Goal: Task Accomplishment & Management: Manage account settings

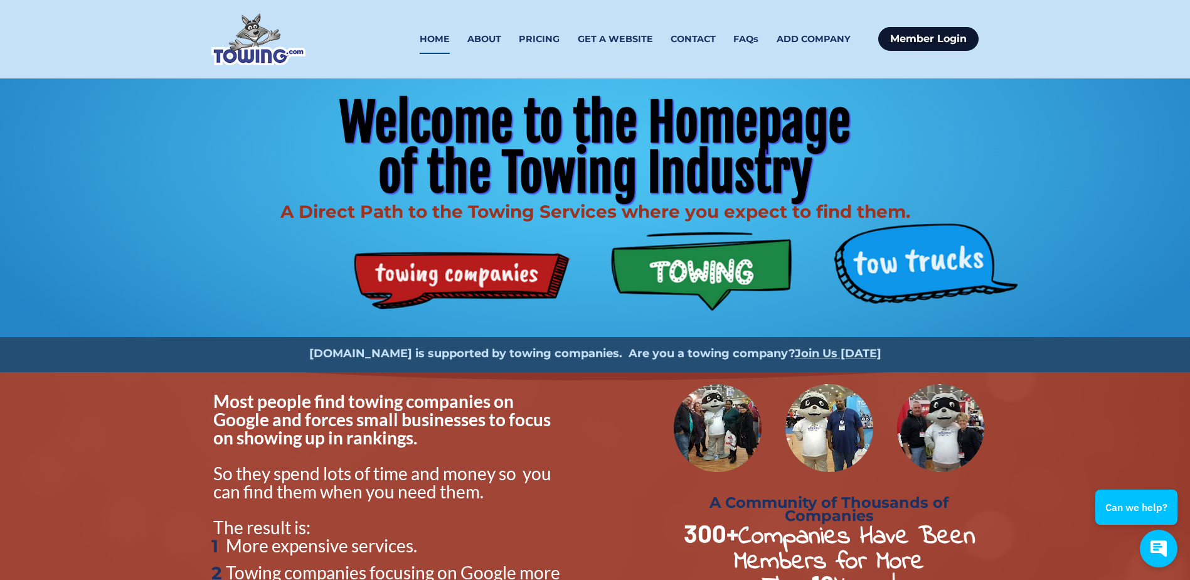
click at [948, 44] on link "Member Login" at bounding box center [928, 39] width 100 height 24
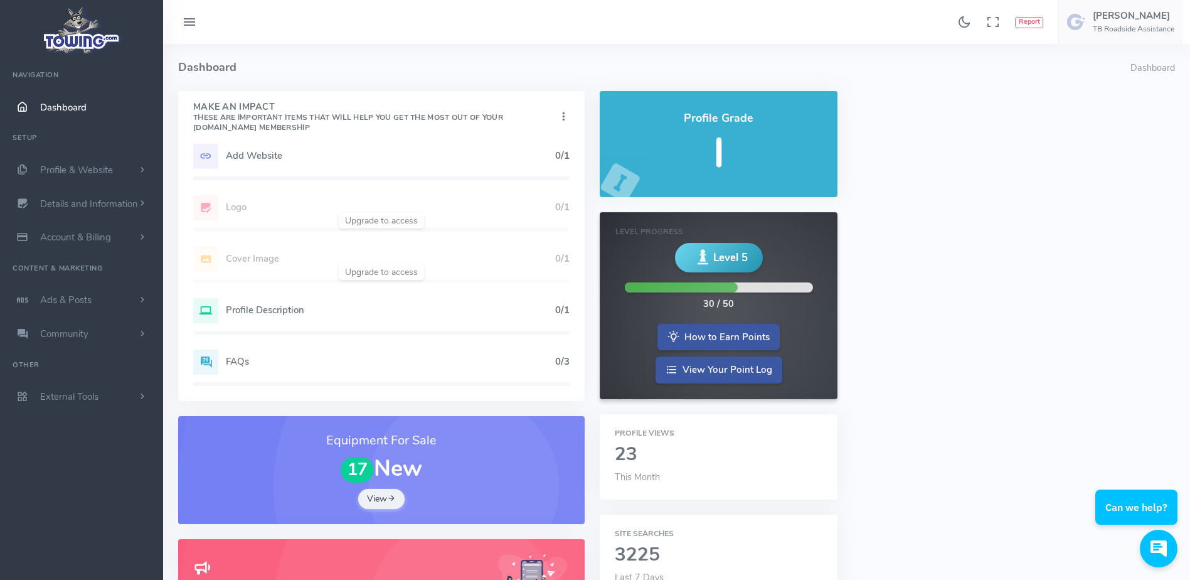
click at [313, 163] on div "Add Website 0/1" at bounding box center [381, 156] width 376 height 25
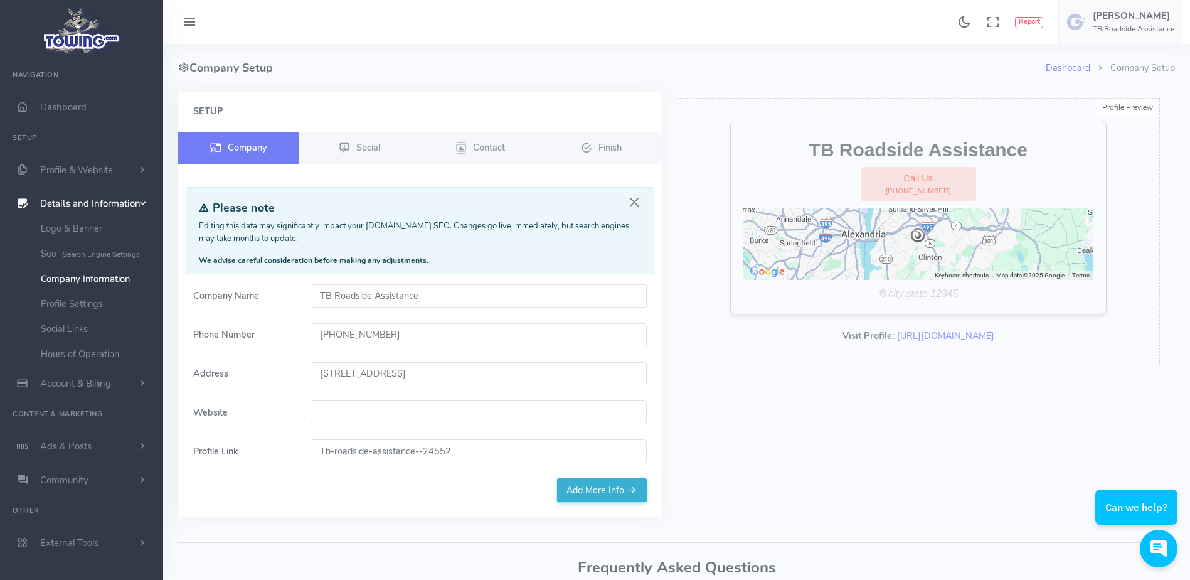
drag, startPoint x: 417, startPoint y: 335, endPoint x: 313, endPoint y: 347, distance: 104.8
click at [313, 347] on form "Company Name TB Roadside Assistance Phone Number [PHONE_NUMBER] Address [STREET…" at bounding box center [420, 381] width 469 height 195
click at [681, 88] on h4 "Company Setup" at bounding box center [612, 68] width 868 height 48
click at [609, 494] on link "Add More Info" at bounding box center [602, 490] width 90 height 24
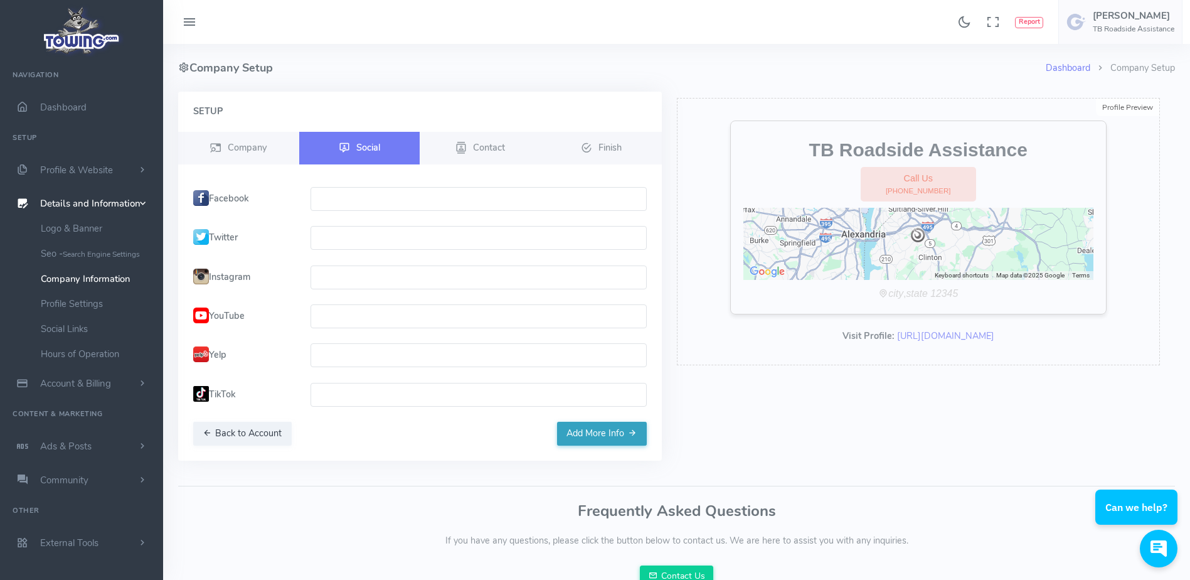
click at [597, 429] on button "Add More Info" at bounding box center [602, 434] width 90 height 24
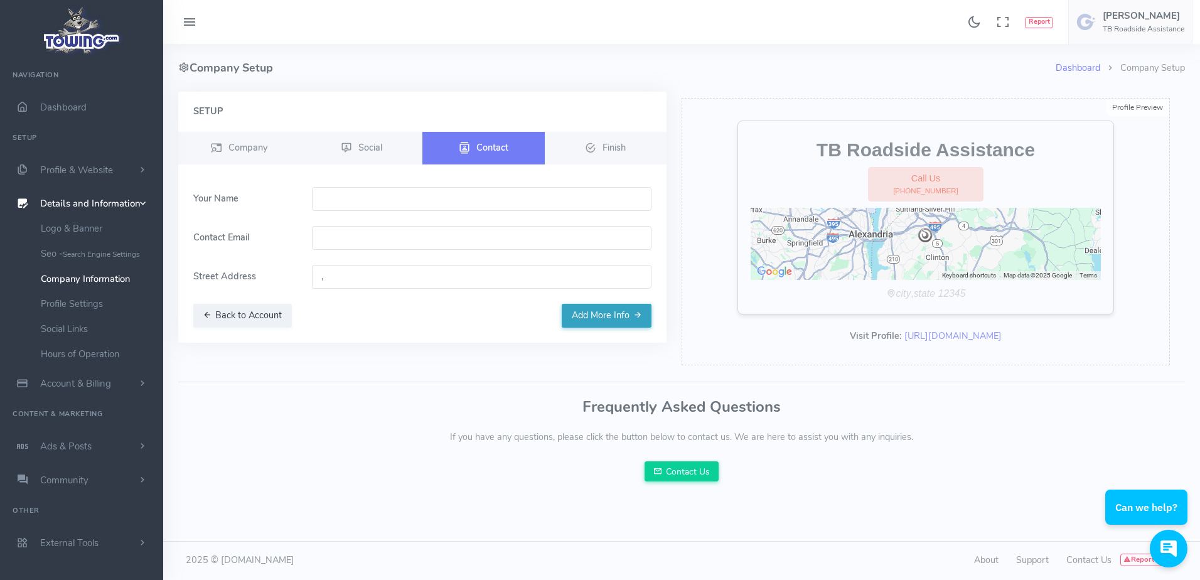
click at [598, 316] on button "Add More Info" at bounding box center [607, 316] width 90 height 24
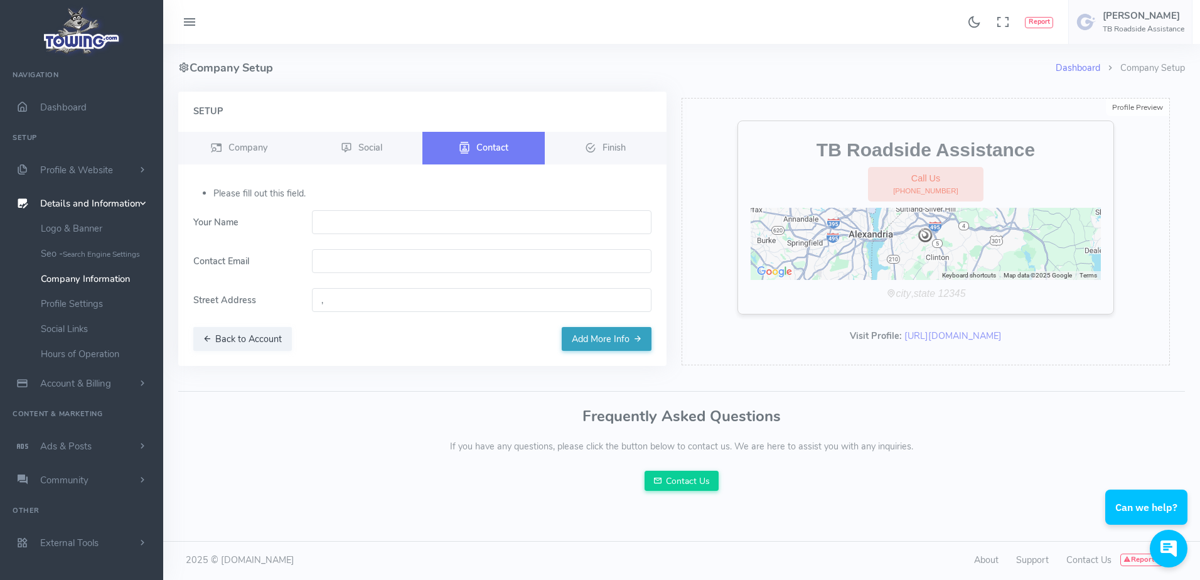
click at [597, 341] on button "Add More Info" at bounding box center [607, 339] width 90 height 24
click at [368, 63] on h4 "Company Setup" at bounding box center [616, 68] width 877 height 48
click at [371, 151] on span "Social" at bounding box center [370, 147] width 24 height 13
click at [598, 338] on button "Add More Info" at bounding box center [607, 339] width 90 height 24
click at [604, 145] on span "Finish" at bounding box center [613, 147] width 23 height 13
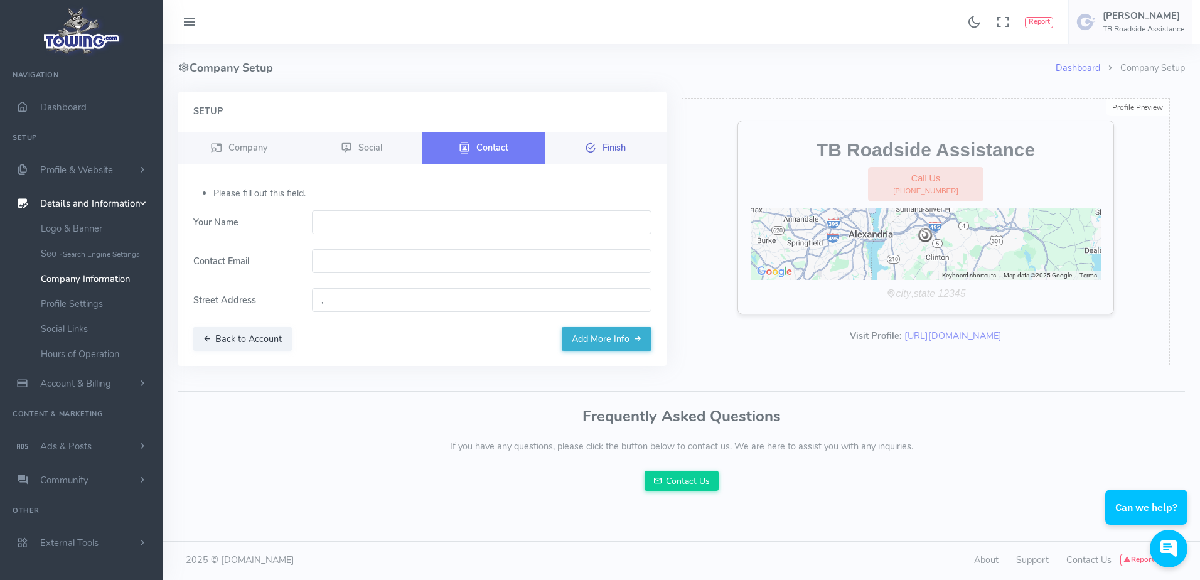
click at [604, 145] on span "Finish" at bounding box center [613, 147] width 23 height 13
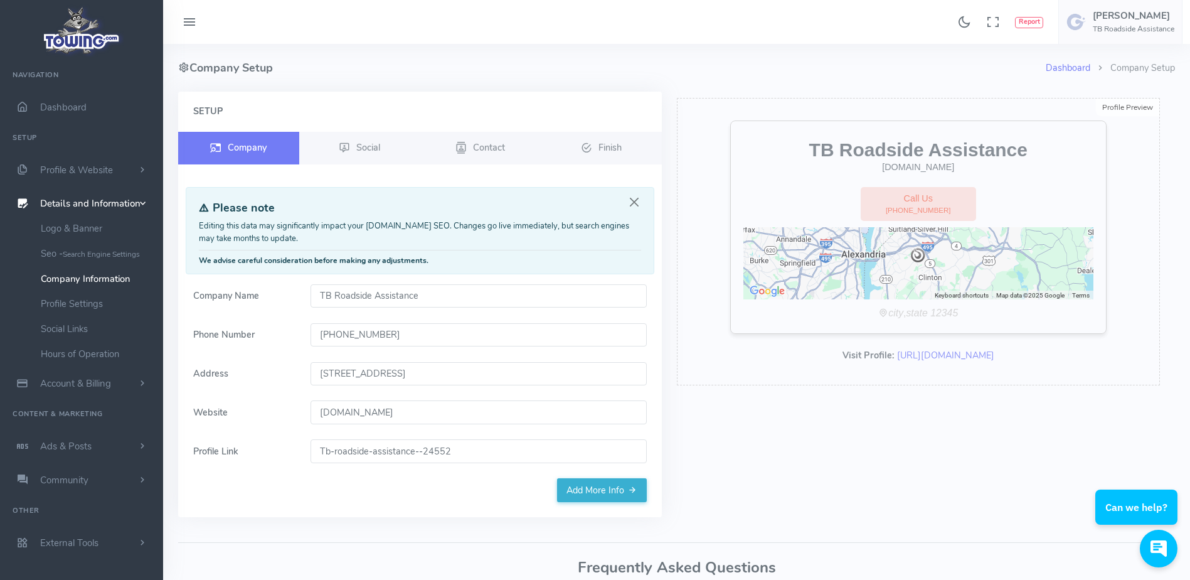
click at [387, 73] on h4 "Company Setup" at bounding box center [612, 68] width 868 height 48
click at [310, 101] on div "Setup Company Social Contact Finish" at bounding box center [420, 304] width 484 height 425
click at [74, 109] on span "Dashboard" at bounding box center [63, 107] width 46 height 13
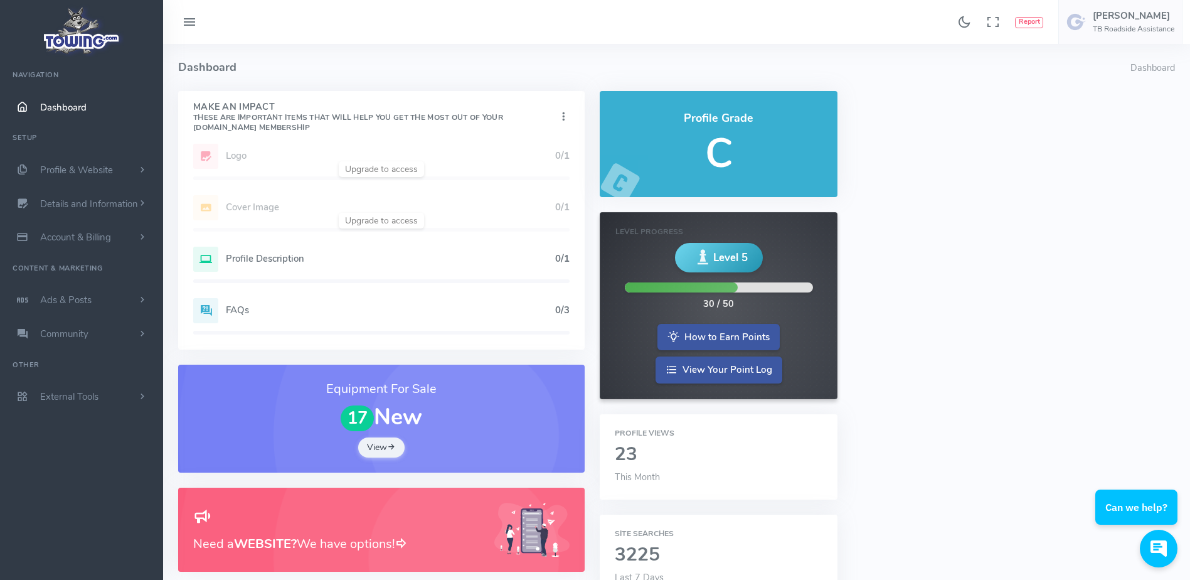
click at [271, 252] on div "Profile Description 0/1" at bounding box center [381, 259] width 376 height 25
click at [266, 259] on h5 "Profile Description" at bounding box center [390, 259] width 329 height 10
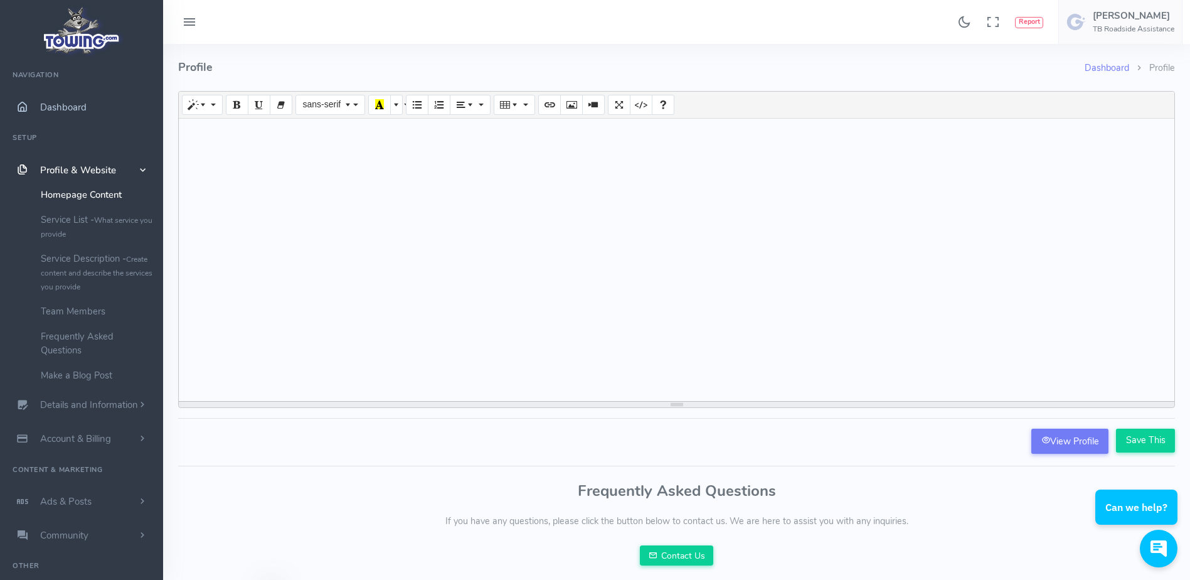
click at [93, 108] on link "Dashboard" at bounding box center [81, 107] width 163 height 34
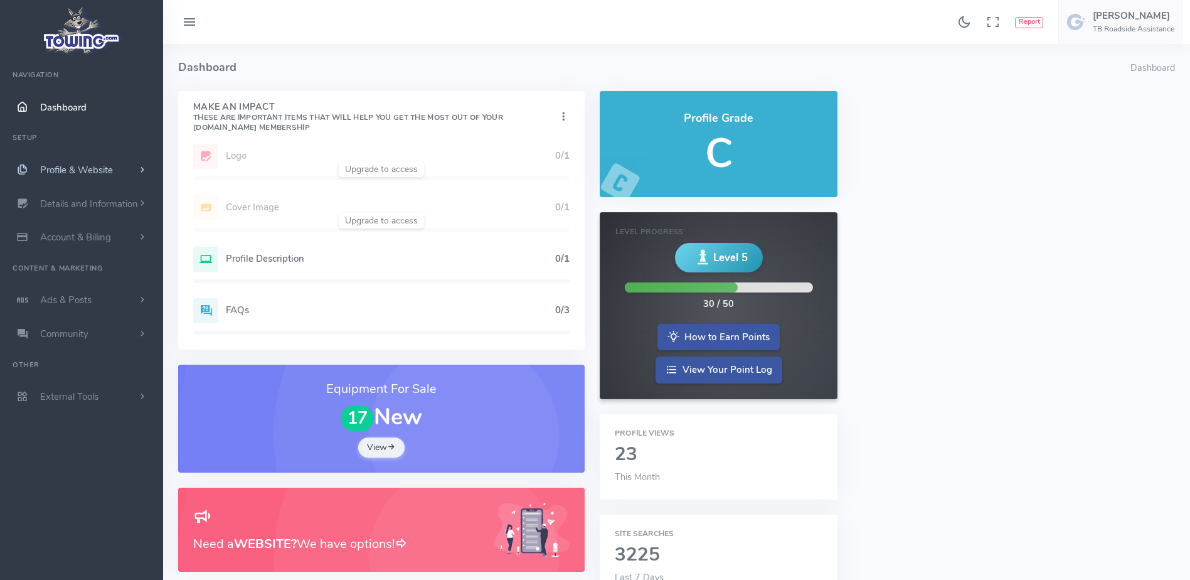
click at [83, 167] on span "Profile & Website" at bounding box center [76, 170] width 73 height 13
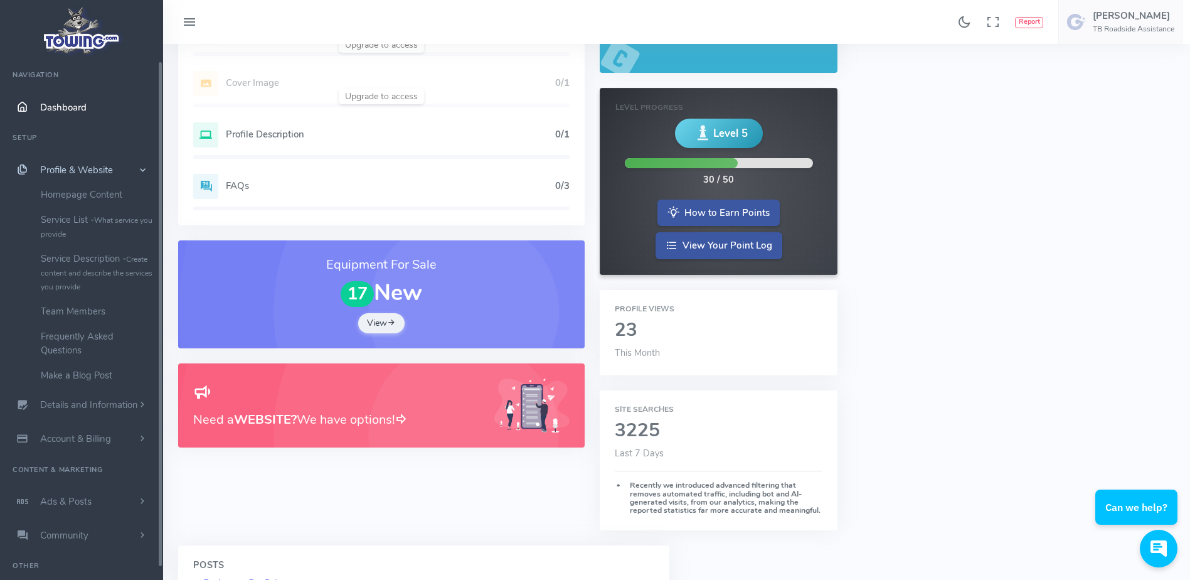
scroll to position [126, 0]
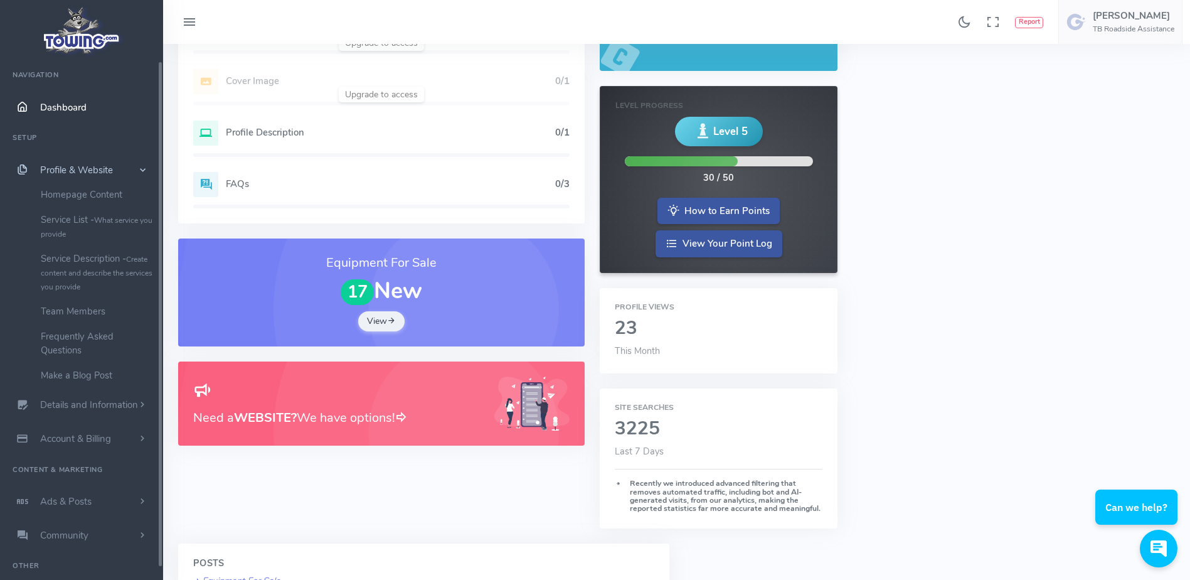
click at [123, 173] on link "Profile & Website" at bounding box center [81, 170] width 163 height 34
